Goal: Find specific page/section: Find specific page/section

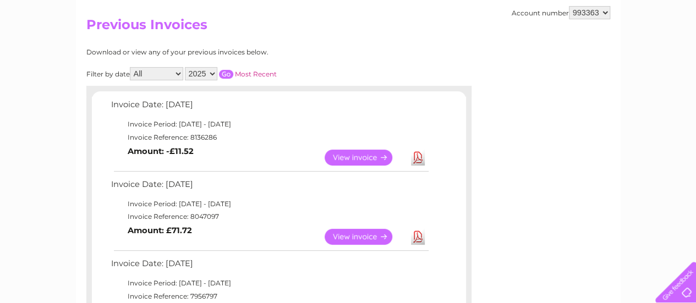
scroll to position [10, 0]
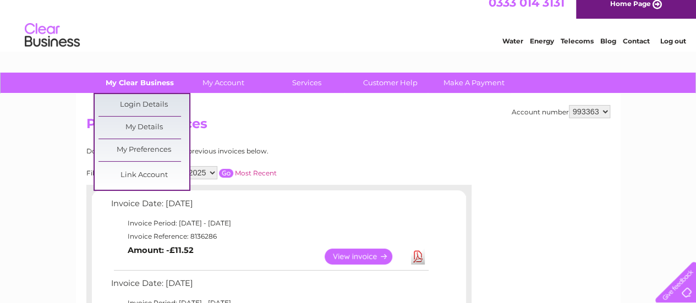
click at [150, 82] on link "My Clear Business" at bounding box center [139, 83] width 91 height 20
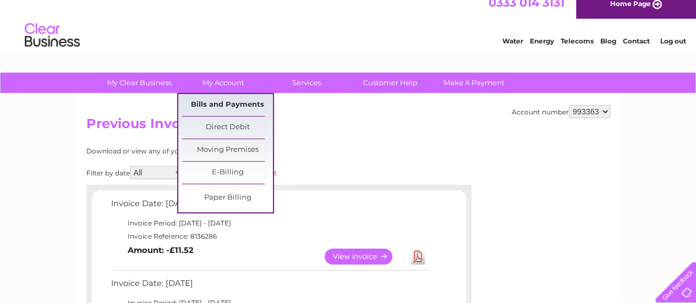
click at [227, 100] on link "Bills and Payments" at bounding box center [227, 105] width 91 height 22
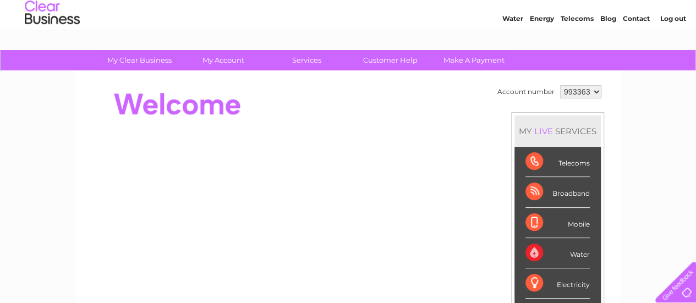
scroll to position [29, 0]
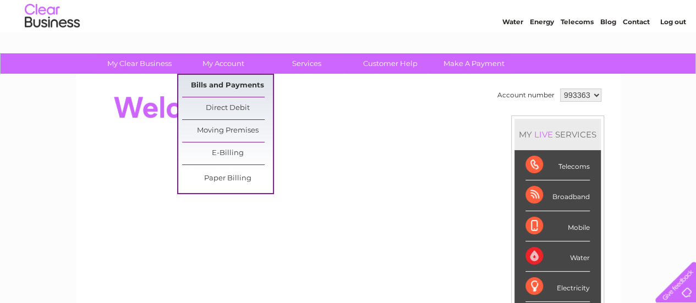
click at [232, 83] on link "Bills and Payments" at bounding box center [227, 86] width 91 height 22
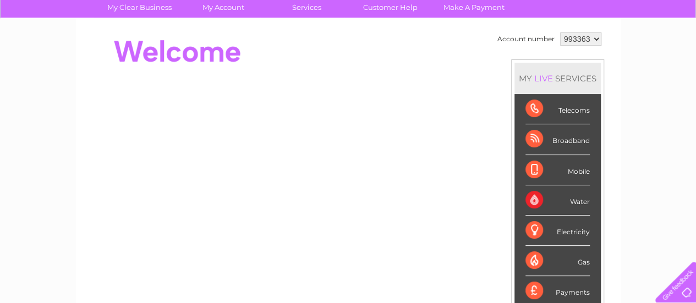
scroll to position [65, 0]
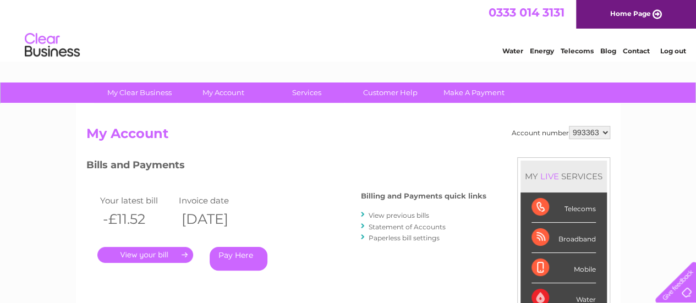
scroll to position [158, 0]
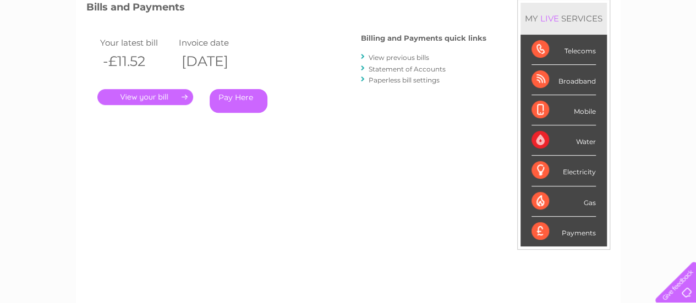
click at [404, 56] on link "View previous bills" at bounding box center [399, 57] width 61 height 8
